Goal: Communication & Community: Share content

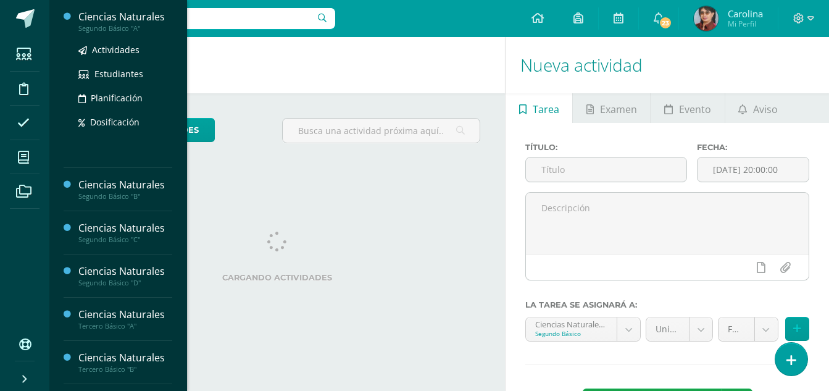
click at [136, 15] on div "Ciencias Naturales" at bounding box center [125, 17] width 94 height 14
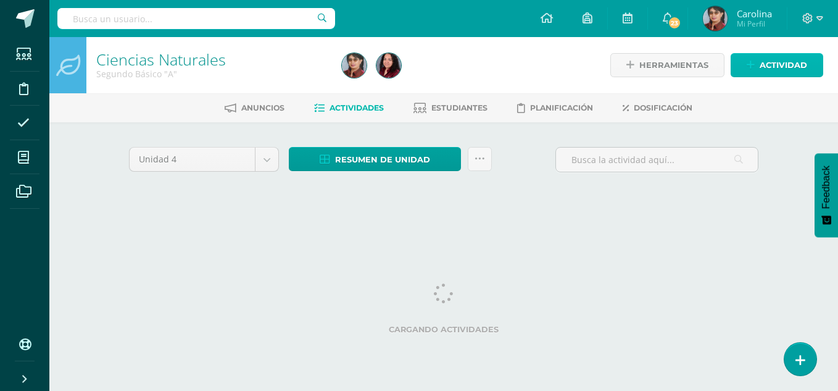
click at [793, 70] on span "Actividad" at bounding box center [784, 65] width 48 height 23
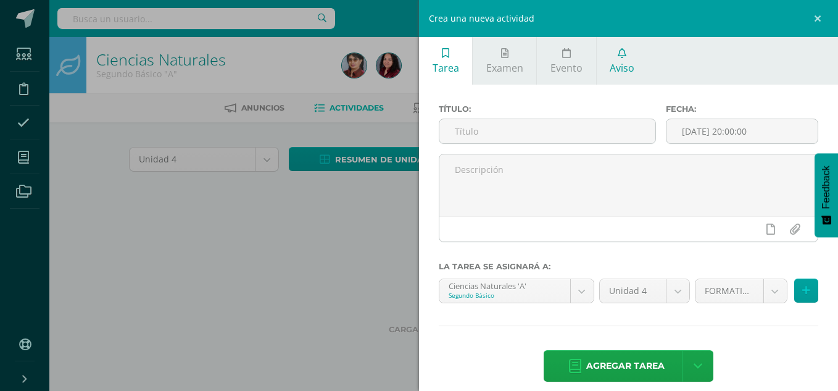
click at [627, 49] on link "Aviso" at bounding box center [622, 61] width 51 height 48
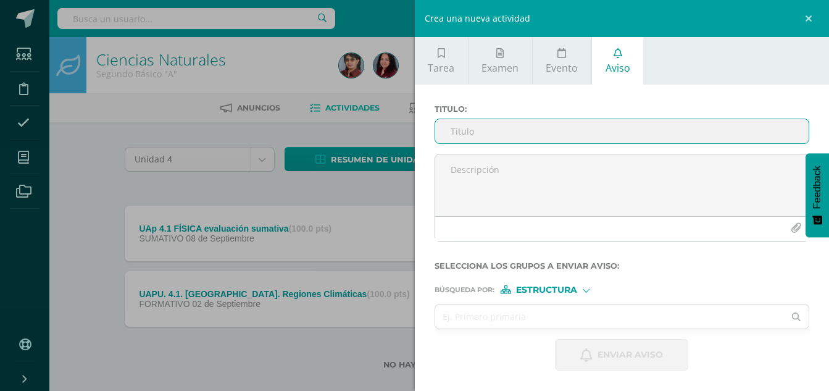
click at [518, 136] on input "Titulo :" at bounding box center [622, 131] width 374 height 24
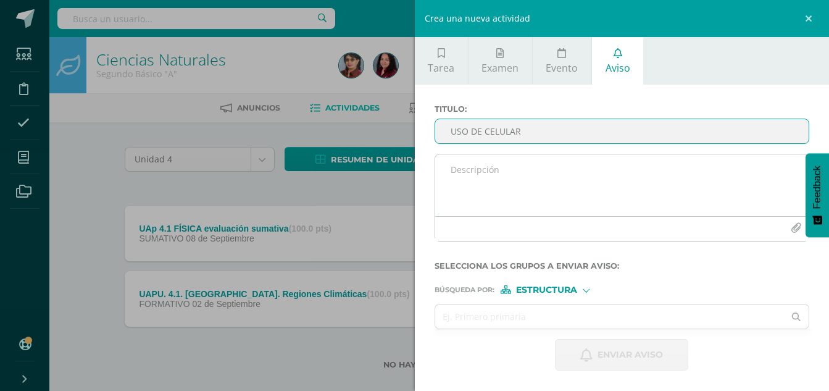
type input "USO DE CELULAR"
click at [494, 172] on textarea at bounding box center [622, 185] width 374 height 62
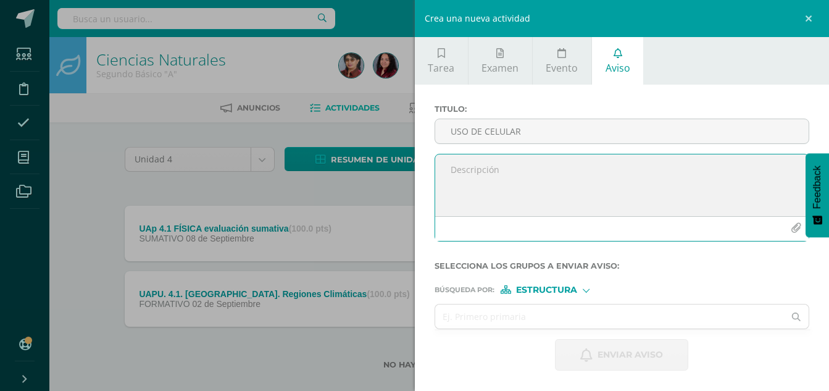
paste textarea "Estimados padres de familia, Les informamos que [DATE], durante el horario esco…"
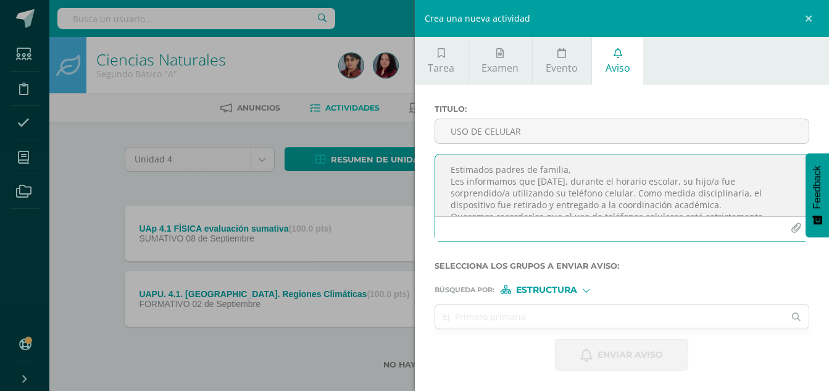
click at [665, 181] on textarea "Estimados padres de familia, Les informamos que [DATE], durante el horario esco…" at bounding box center [622, 185] width 374 height 62
click at [768, 180] on textarea "Estimados padres de familia, Les informamos que [DATE], durante el horario esco…" at bounding box center [622, 185] width 374 height 62
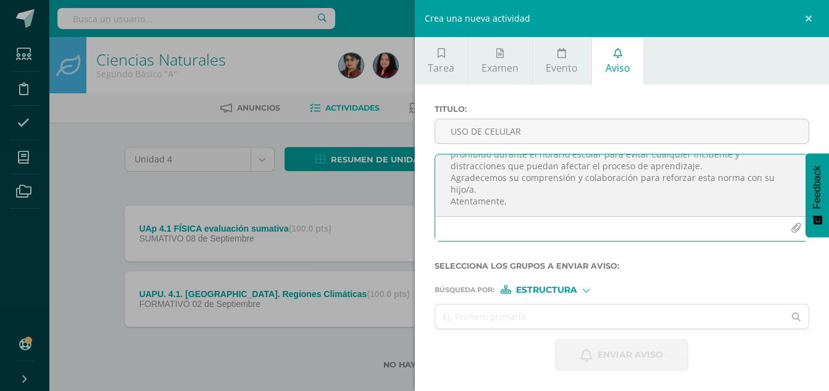
scroll to position [88, 0]
click at [467, 185] on textarea "Estimados padres de familia, Les informamos que [DATE], durante el horario esco…" at bounding box center [622, 185] width 374 height 62
type textarea "Estimados padres de familia, Les informamos que [DATE], durante el horario esco…"
click at [587, 288] on div at bounding box center [586, 289] width 7 height 7
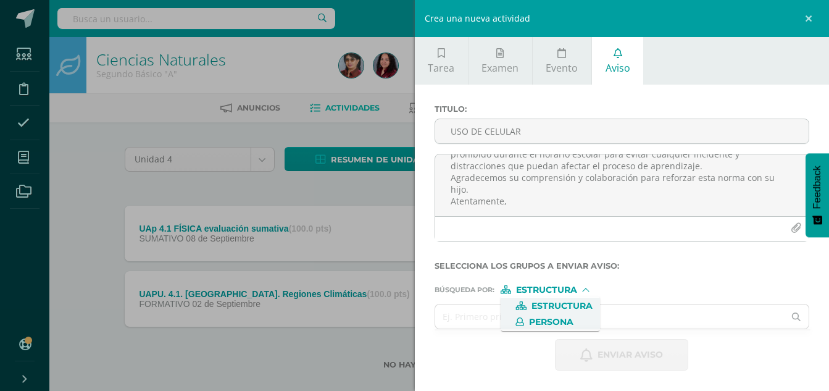
click at [534, 322] on span "Persona" at bounding box center [551, 321] width 44 height 7
click at [499, 320] on input "text" at bounding box center [609, 316] width 349 height 24
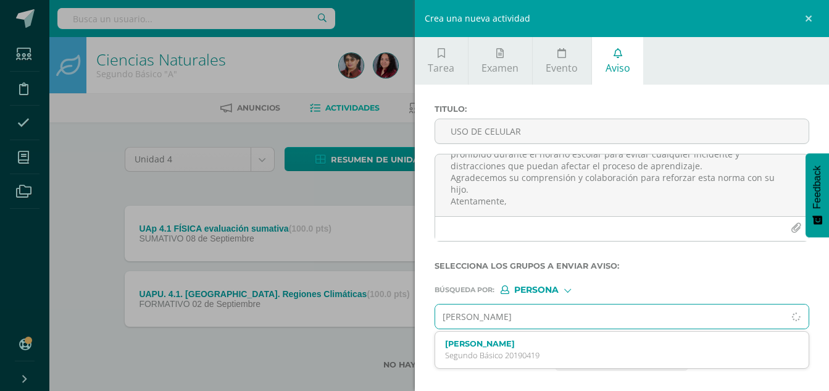
type input "[PERSON_NAME]"
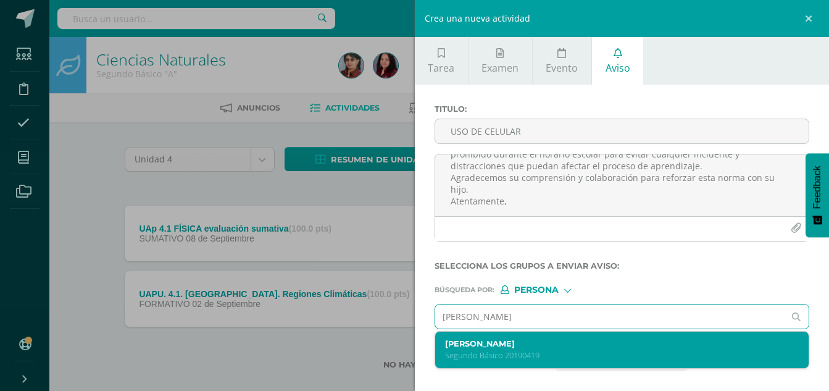
click at [556, 350] on p "Segundo Básico 20190419" at bounding box center [614, 355] width 339 height 10
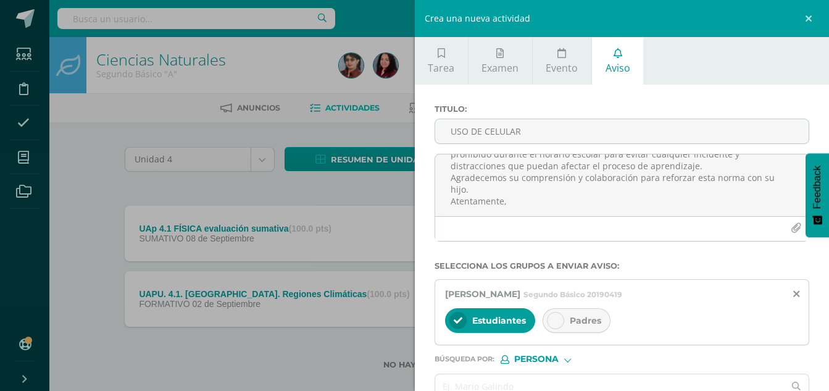
click at [557, 317] on icon at bounding box center [555, 320] width 9 height 9
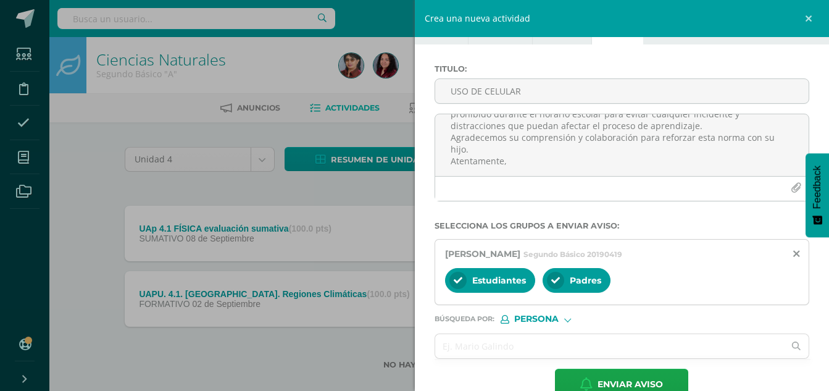
scroll to position [62, 0]
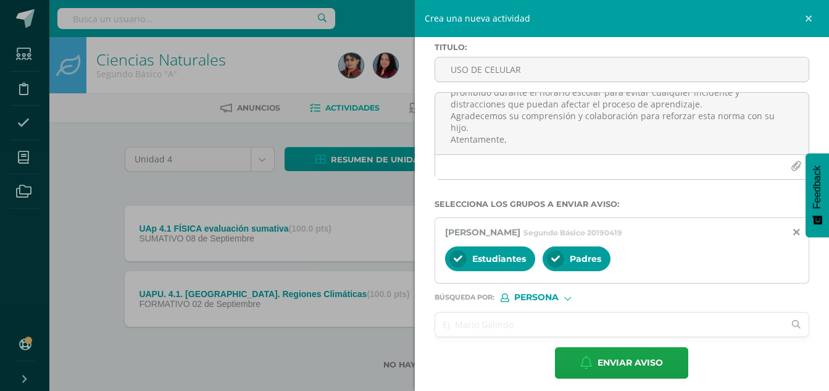
click at [494, 327] on input "text" at bounding box center [609, 324] width 349 height 24
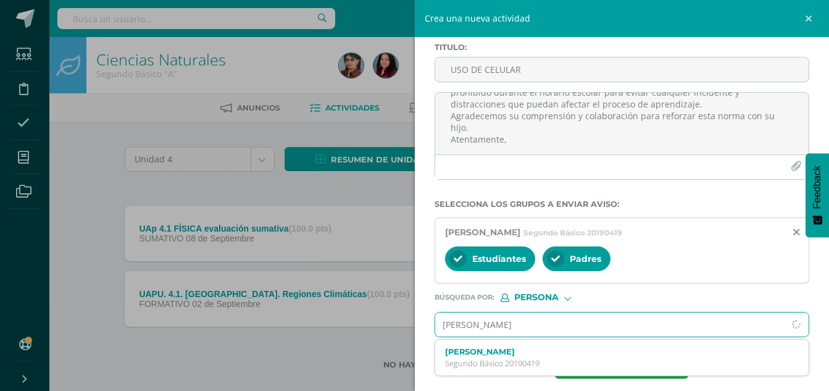
type input "[PERSON_NAME]"
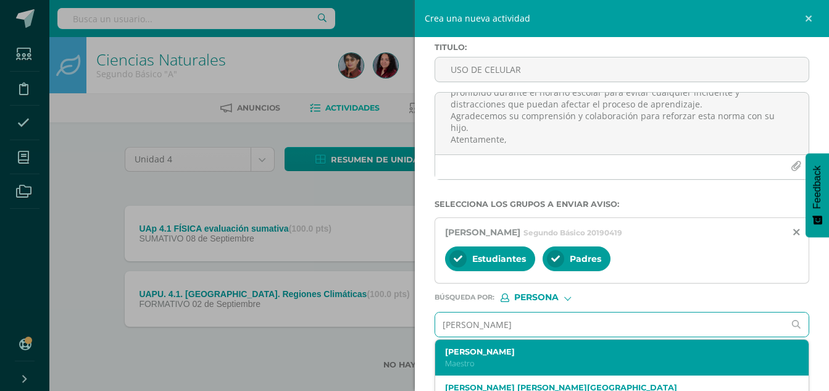
click at [468, 362] on p "Maestro" at bounding box center [614, 363] width 339 height 10
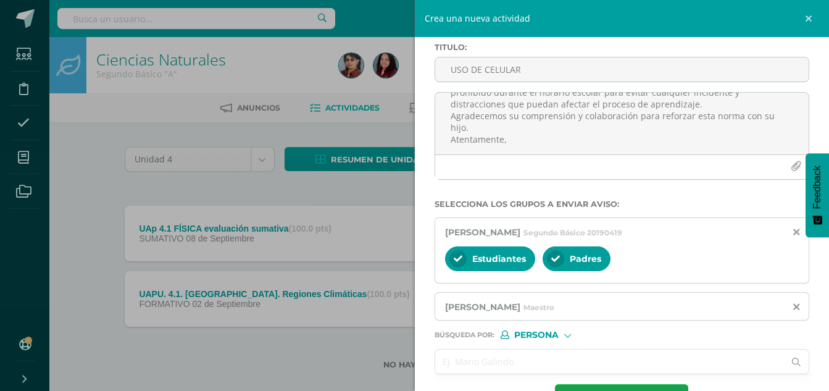
click at [480, 359] on input "text" at bounding box center [609, 361] width 349 height 24
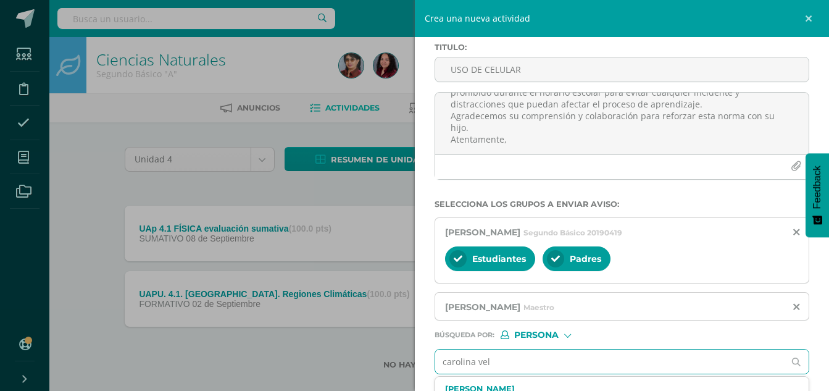
type input "[PERSON_NAME]"
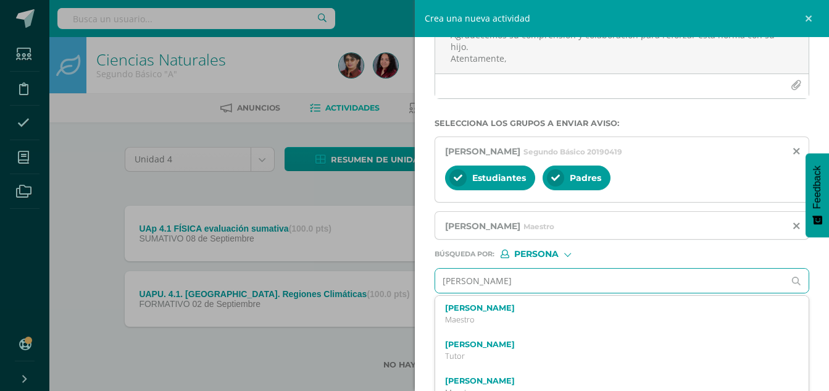
scroll to position [158, 0]
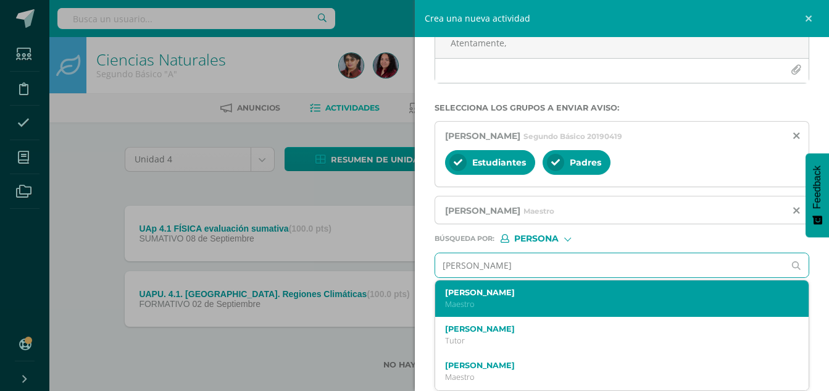
click at [467, 307] on p "Maestro" at bounding box center [614, 304] width 339 height 10
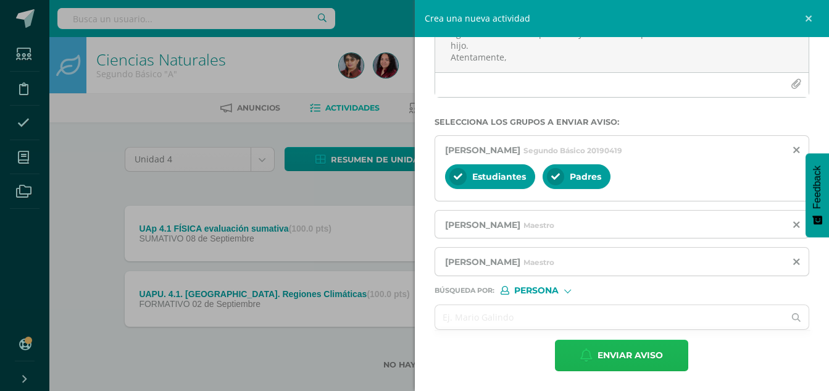
click at [601, 362] on span "Enviar aviso" at bounding box center [629, 355] width 65 height 30
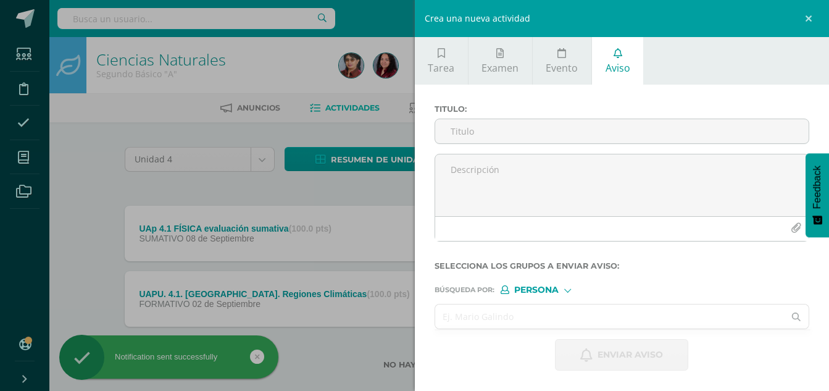
scroll to position [0, 0]
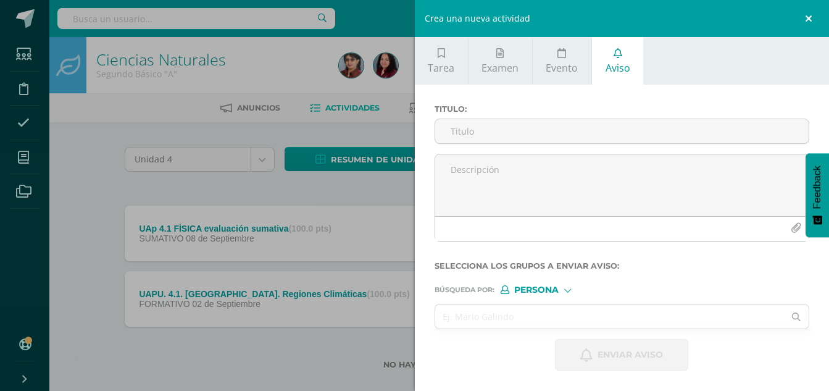
click at [814, 17] on link at bounding box center [810, 18] width 37 height 37
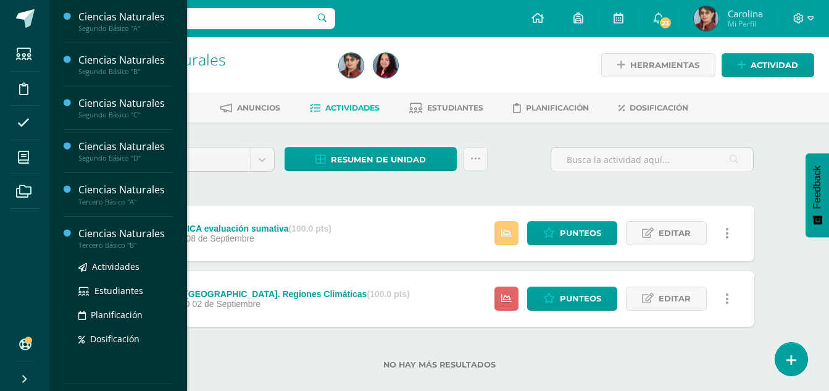
click at [104, 238] on div "Ciencias Naturales" at bounding box center [125, 234] width 94 height 14
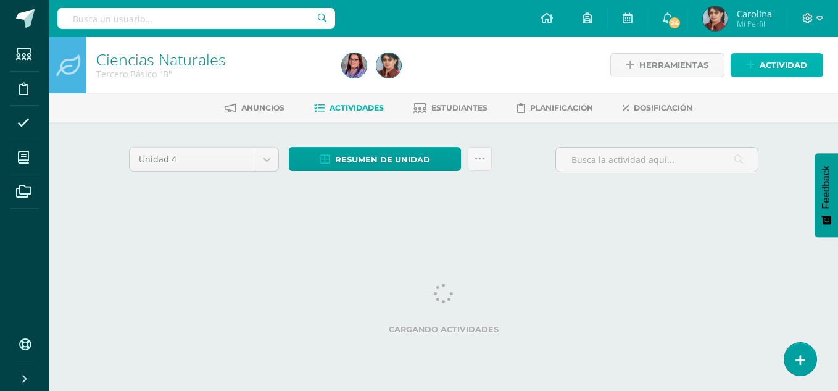
click at [780, 65] on span "Actividad" at bounding box center [784, 65] width 48 height 23
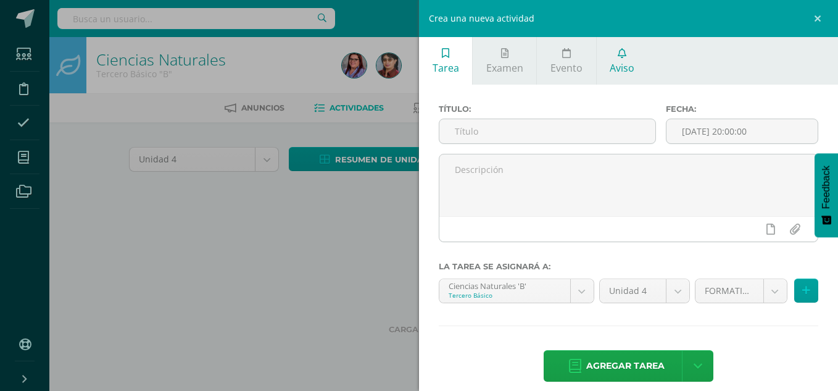
click at [618, 58] on icon at bounding box center [622, 53] width 9 height 10
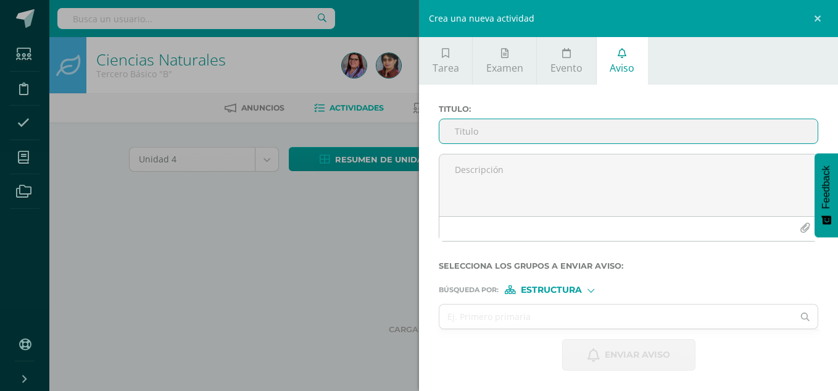
click at [509, 130] on input "Titulo :" at bounding box center [628, 131] width 378 height 24
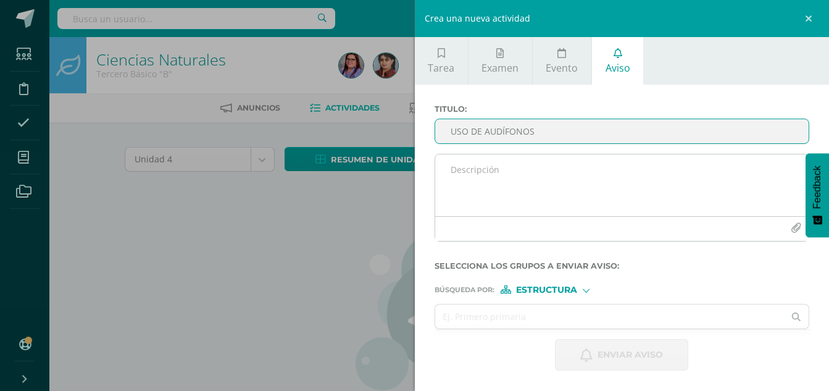
type input "USO DE AUDÍFONOS"
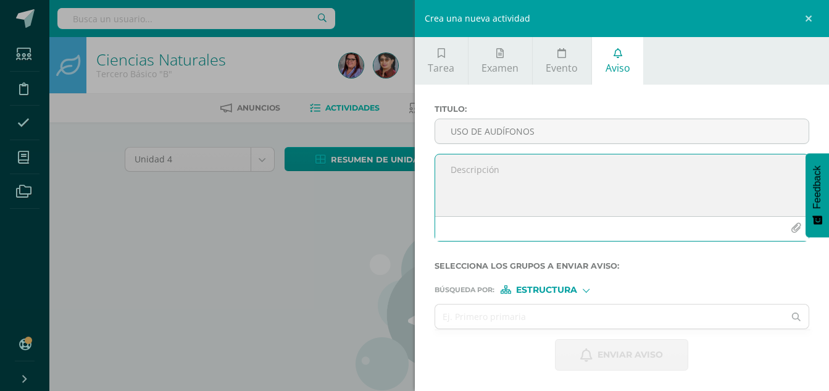
click at [465, 166] on textarea at bounding box center [622, 185] width 374 height 62
paste textarea "Estimados padres de familia, Les informamos que [DATE], durante el horario esco…"
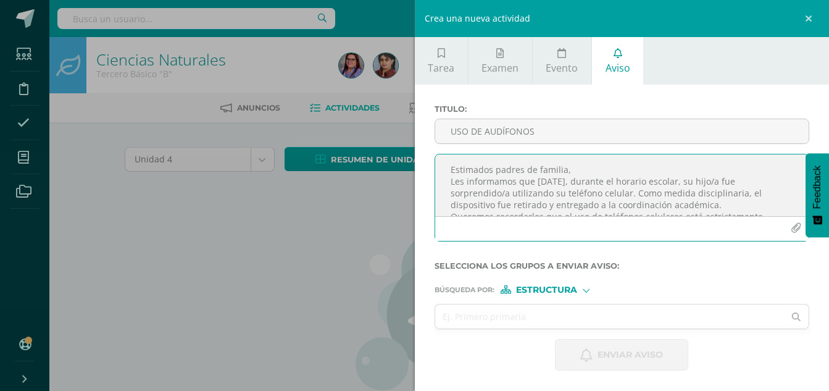
click at [662, 183] on textarea "Estimados padres de familia, Les informamos que [DATE], durante el horario esco…" at bounding box center [622, 185] width 374 height 62
click at [634, 194] on textarea "Estimados padres de familia, Les informamos que hoy, durante el horario escolar…" at bounding box center [622, 185] width 374 height 62
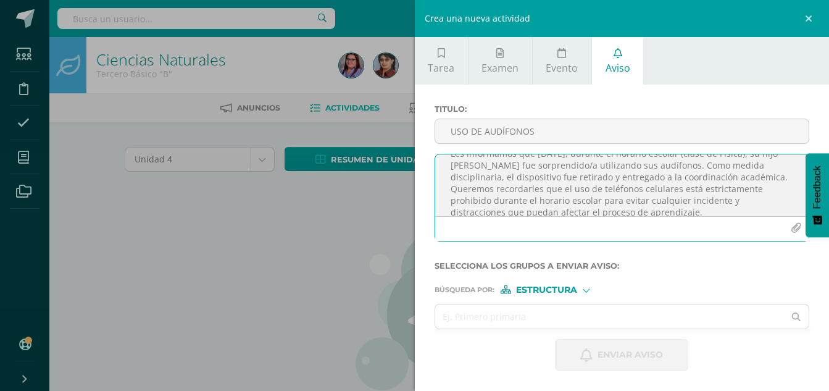
scroll to position [33, 0]
click at [508, 173] on textarea "Estimados padres de familia, Les informamos que hoy, durante el horario escolar…" at bounding box center [622, 185] width 374 height 62
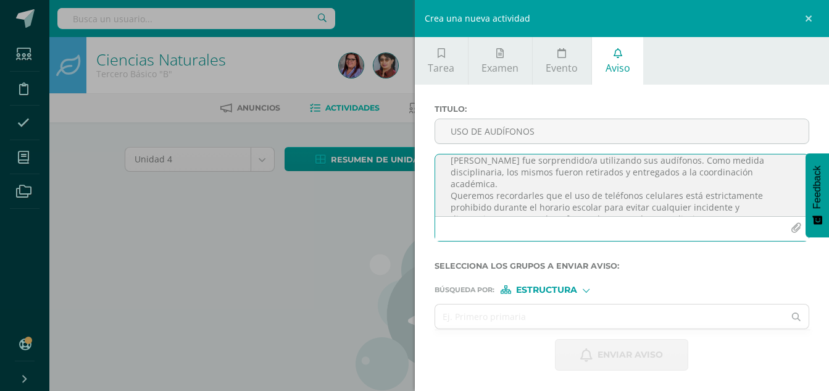
click at [606, 194] on textarea "Estimados padres de familia, Les informamos que hoy, durante el horario escolar…" at bounding box center [622, 185] width 374 height 62
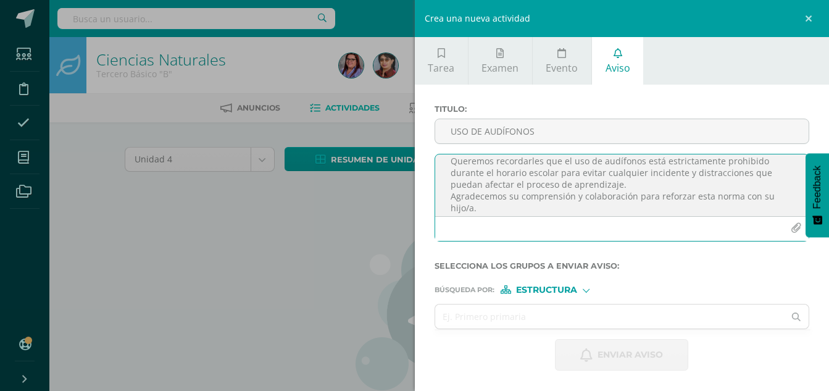
type textarea "Estimados padres de familia, Les informamos que hoy, durante el horario escolar…"
click at [586, 284] on div "Búsqueda por : Estructura Estructura Persona" at bounding box center [621, 284] width 375 height 19
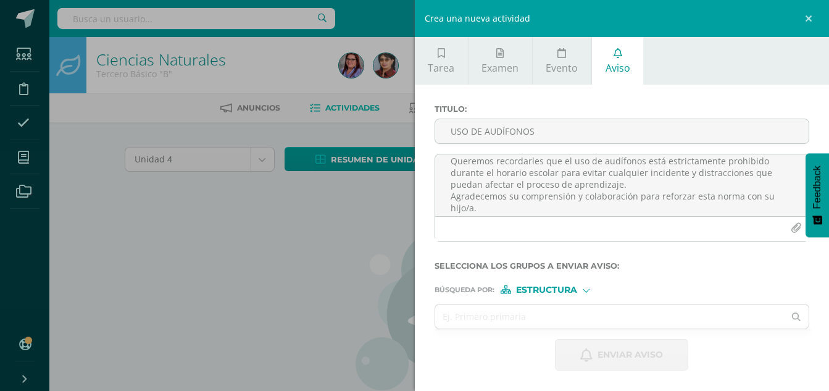
click at [586, 291] on div at bounding box center [586, 289] width 7 height 7
click at [565, 318] on span "Persona" at bounding box center [551, 321] width 44 height 7
click at [532, 315] on input "text" at bounding box center [609, 316] width 349 height 24
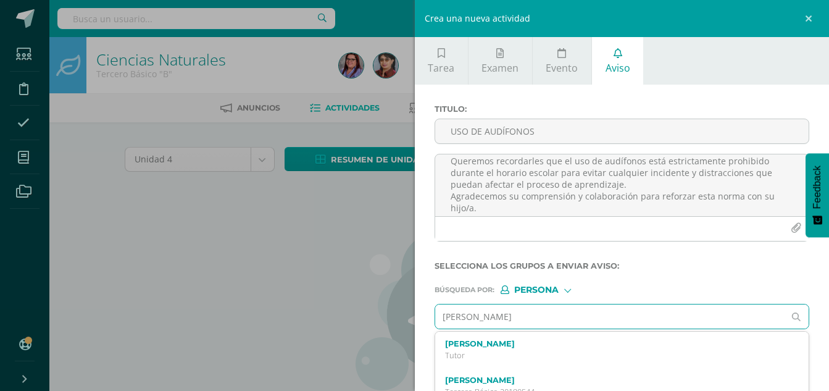
type input "rafael ayala angel"
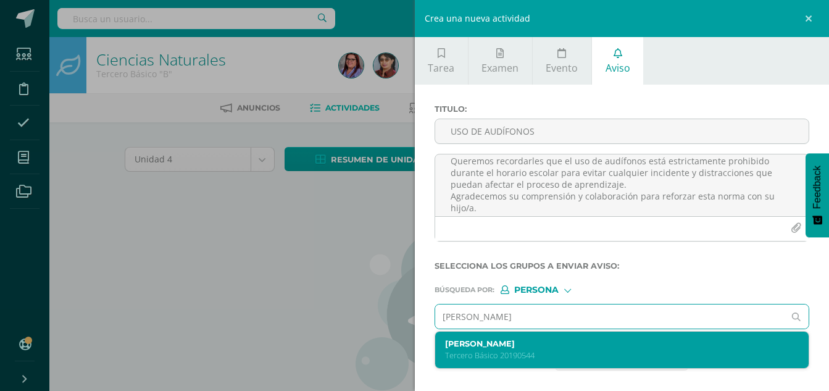
click at [525, 344] on label "Rafael Ayala Angel" at bounding box center [614, 343] width 339 height 9
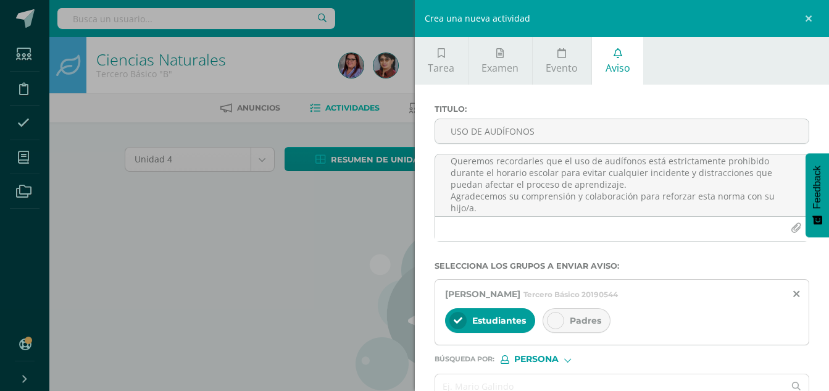
click at [549, 319] on div at bounding box center [555, 320] width 17 height 17
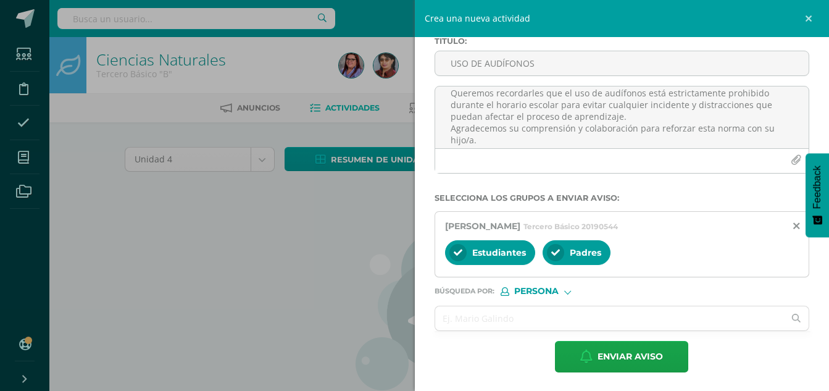
scroll to position [69, 0]
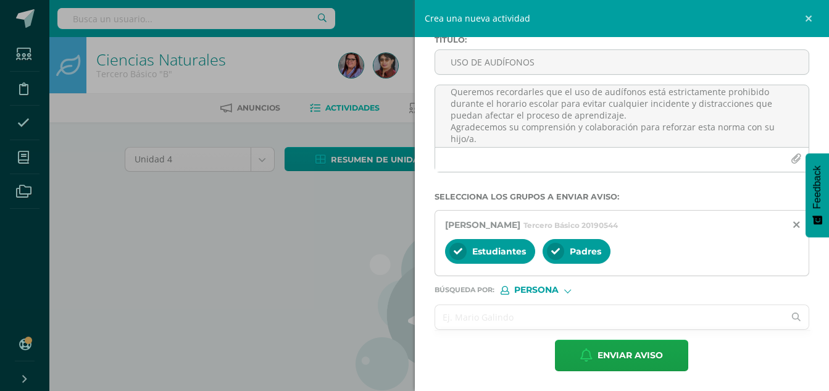
click at [515, 320] on input "text" at bounding box center [609, 317] width 349 height 24
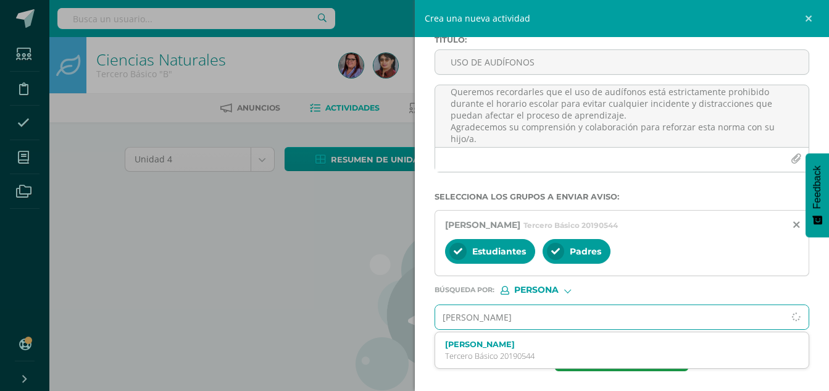
type input "josue a"
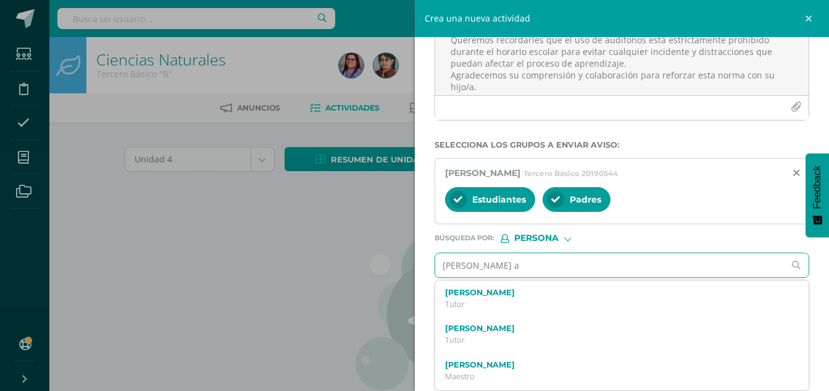
click at [495, 367] on label "Josué Arriola" at bounding box center [614, 364] width 339 height 9
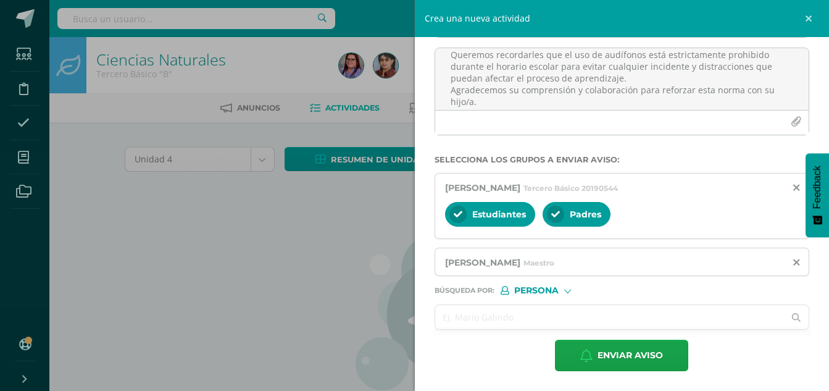
click at [530, 315] on input "text" at bounding box center [609, 317] width 349 height 24
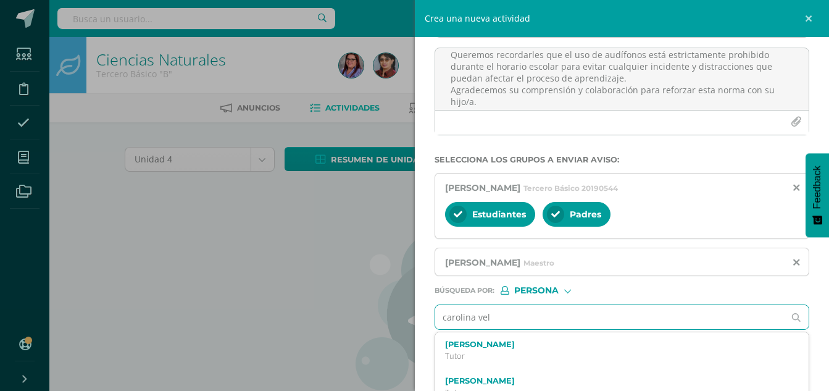
type input "[PERSON_NAME]"
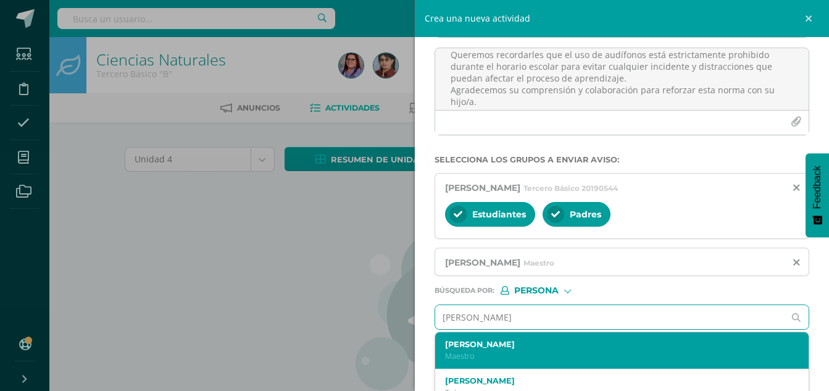
click at [488, 345] on label "[PERSON_NAME]" at bounding box center [614, 343] width 339 height 9
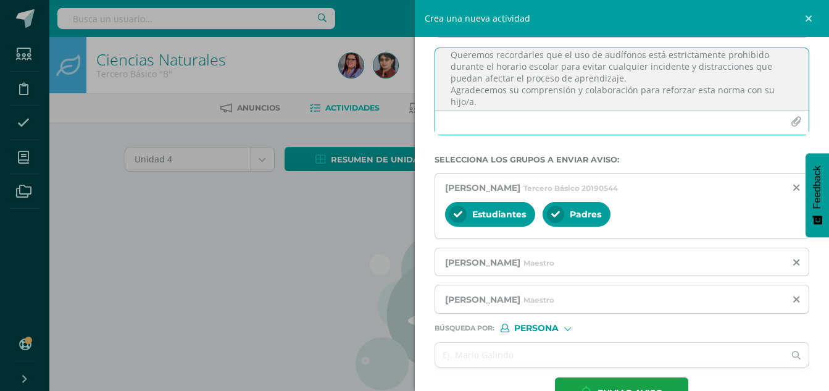
click at [467, 99] on textarea "Estimados padres de familia, Les informamos que hoy, durante el horario escolar…" at bounding box center [622, 79] width 374 height 62
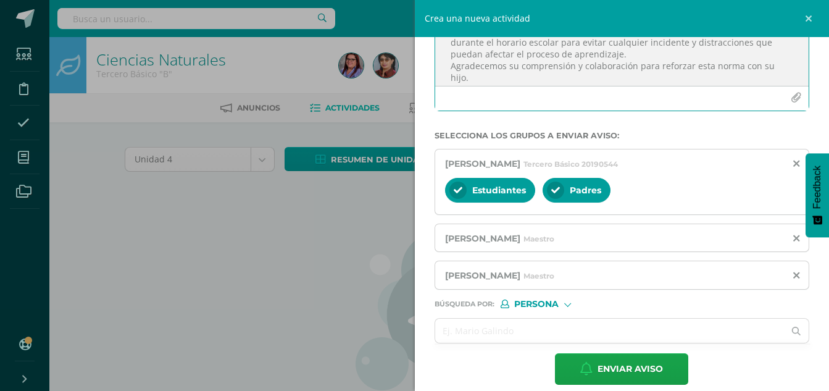
scroll to position [144, 0]
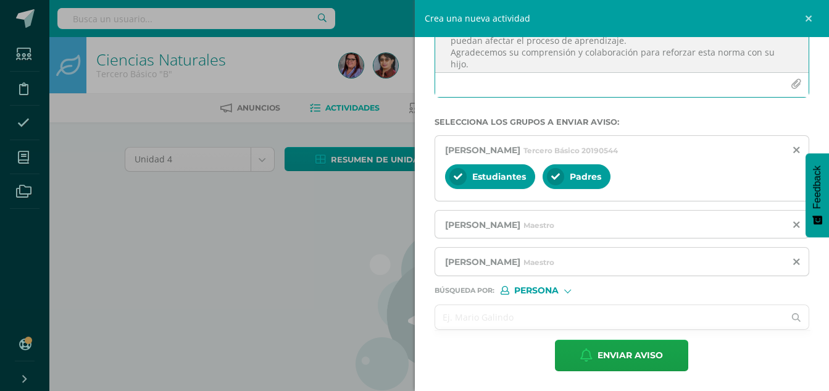
type textarea "Estimados padres de familia, Les informamos que hoy, durante el horario escolar…"
click at [504, 318] on input "text" at bounding box center [609, 317] width 349 height 24
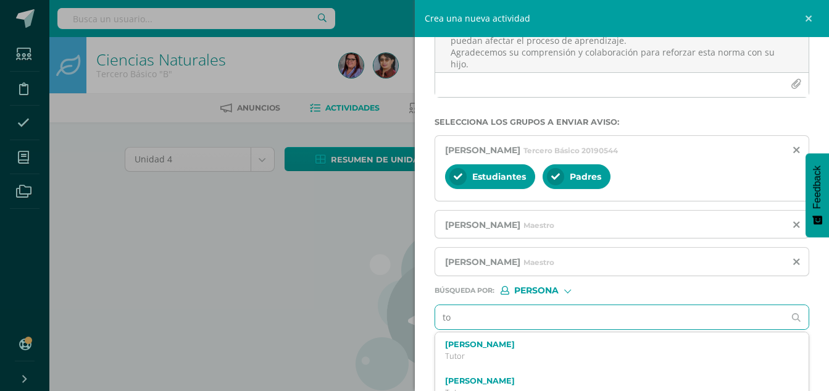
type input "t"
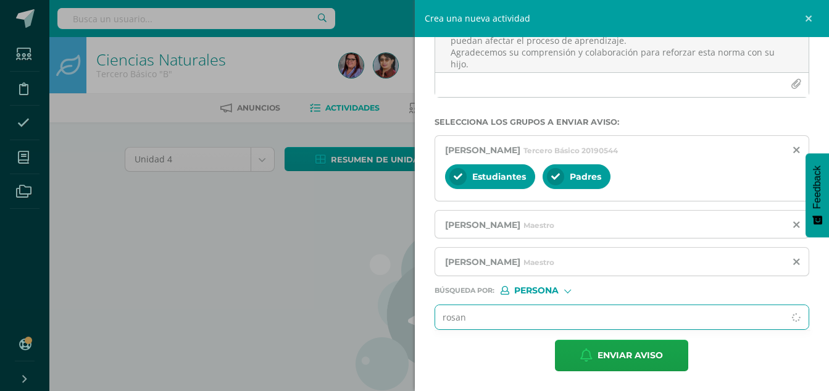
type input "rosana"
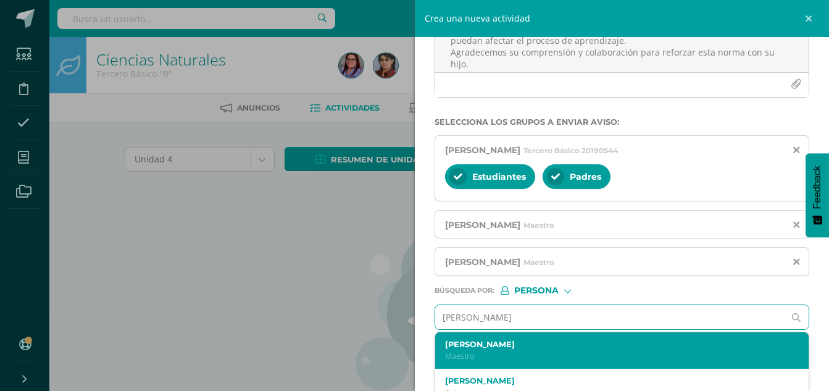
click at [451, 350] on div "Rosana Estrada Maestro" at bounding box center [614, 350] width 339 height 22
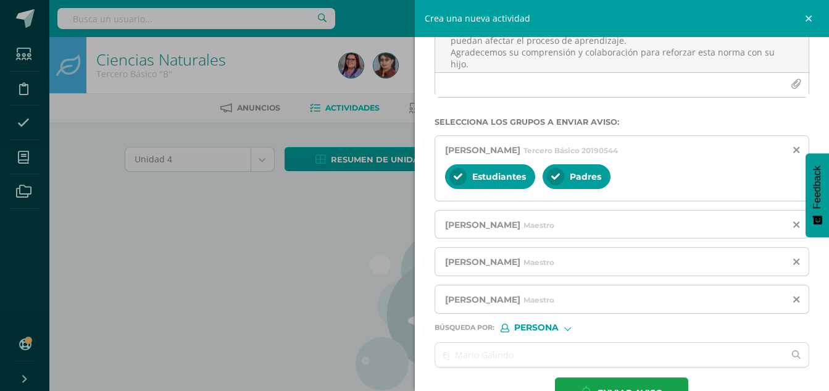
scroll to position [181, 0]
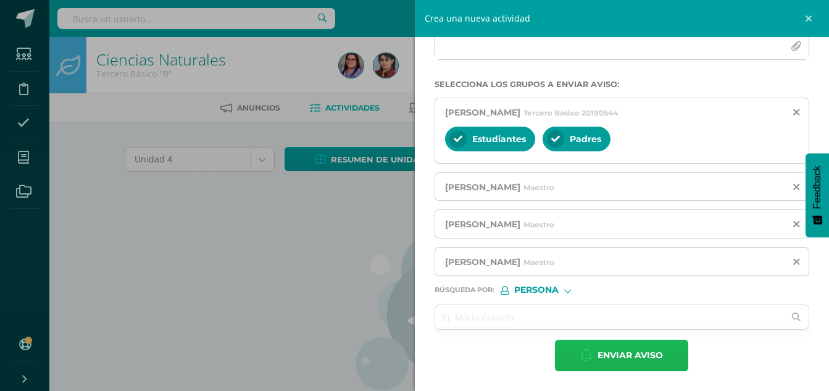
click at [631, 355] on span "Enviar aviso" at bounding box center [629, 355] width 65 height 30
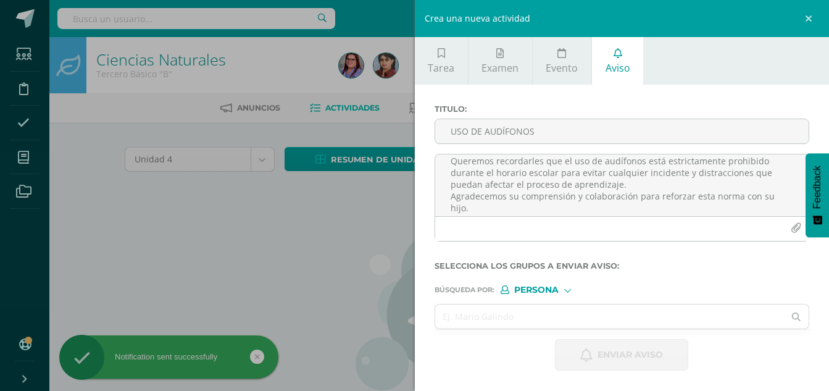
scroll to position [0, 0]
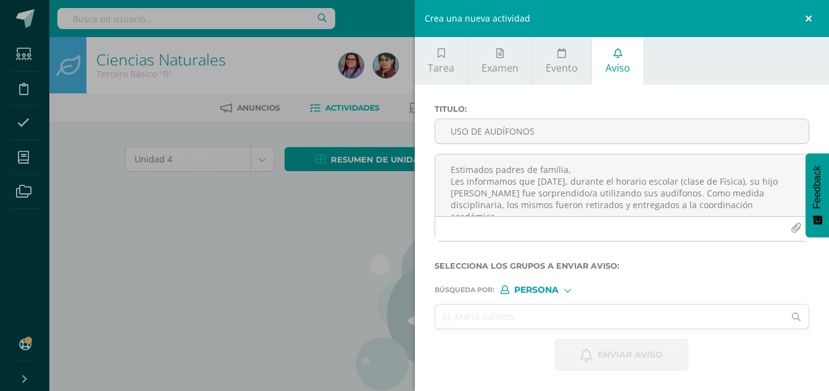
click at [809, 16] on link at bounding box center [810, 18] width 37 height 37
